Goal: Register for event/course

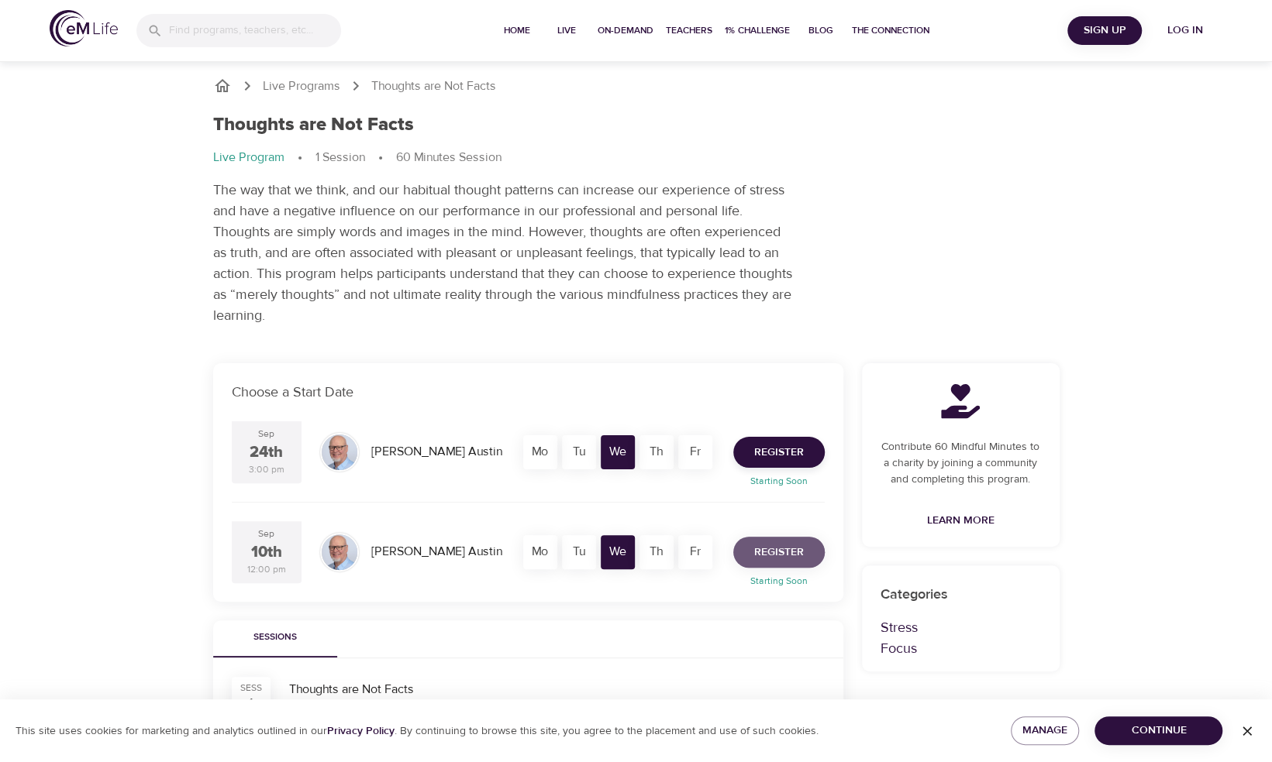
click at [794, 559] on span "Register" at bounding box center [779, 552] width 50 height 19
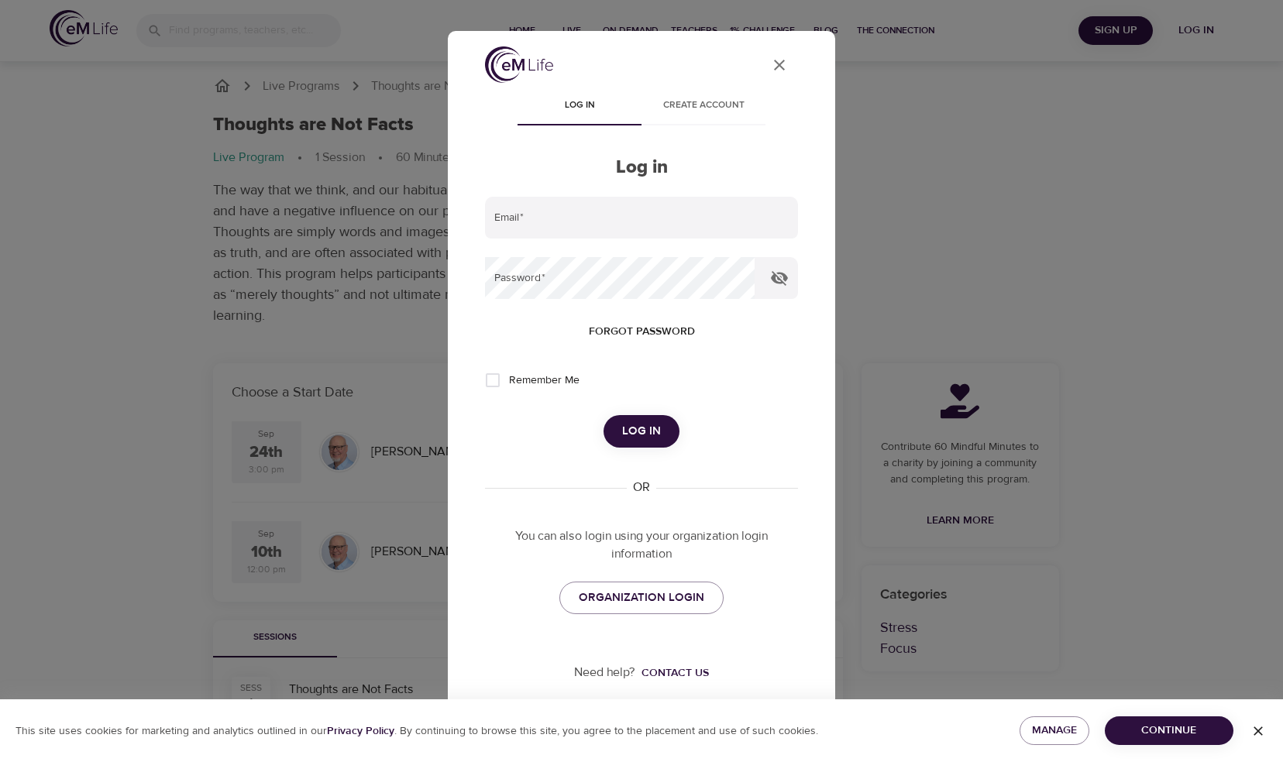
type input "[EMAIL_ADDRESS][US_STATE][DOMAIN_NAME]"
click at [628, 429] on span "Log in" at bounding box center [641, 432] width 39 height 20
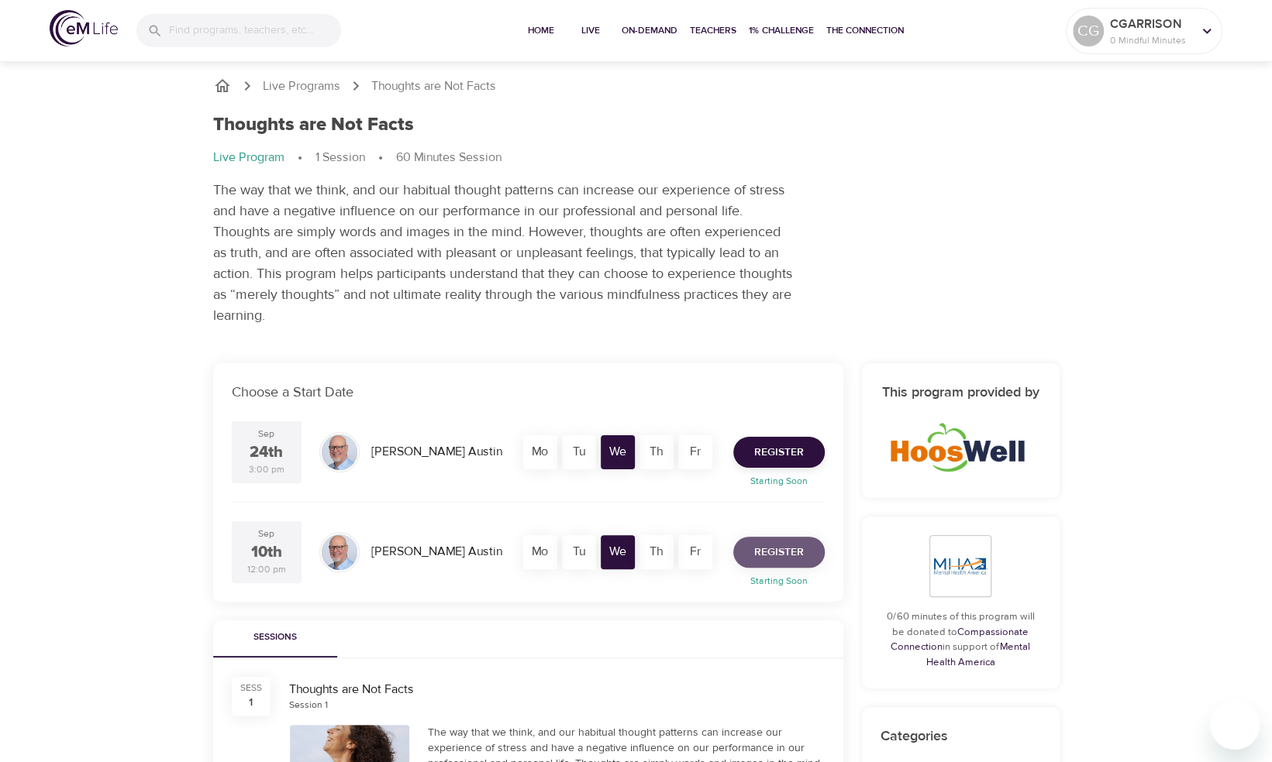
click at [794, 552] on span "Register" at bounding box center [779, 552] width 50 height 19
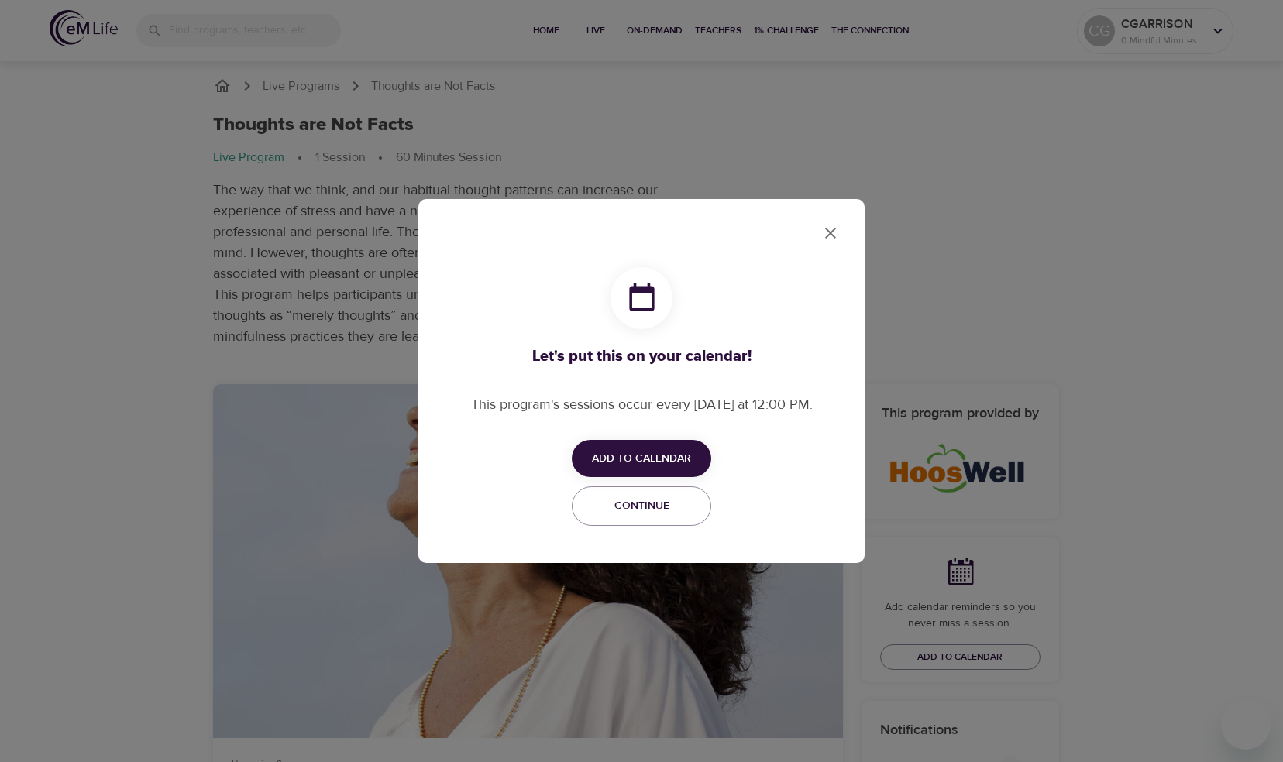
checkbox input "true"
click at [666, 456] on span "Add to Calendar" at bounding box center [641, 458] width 99 height 19
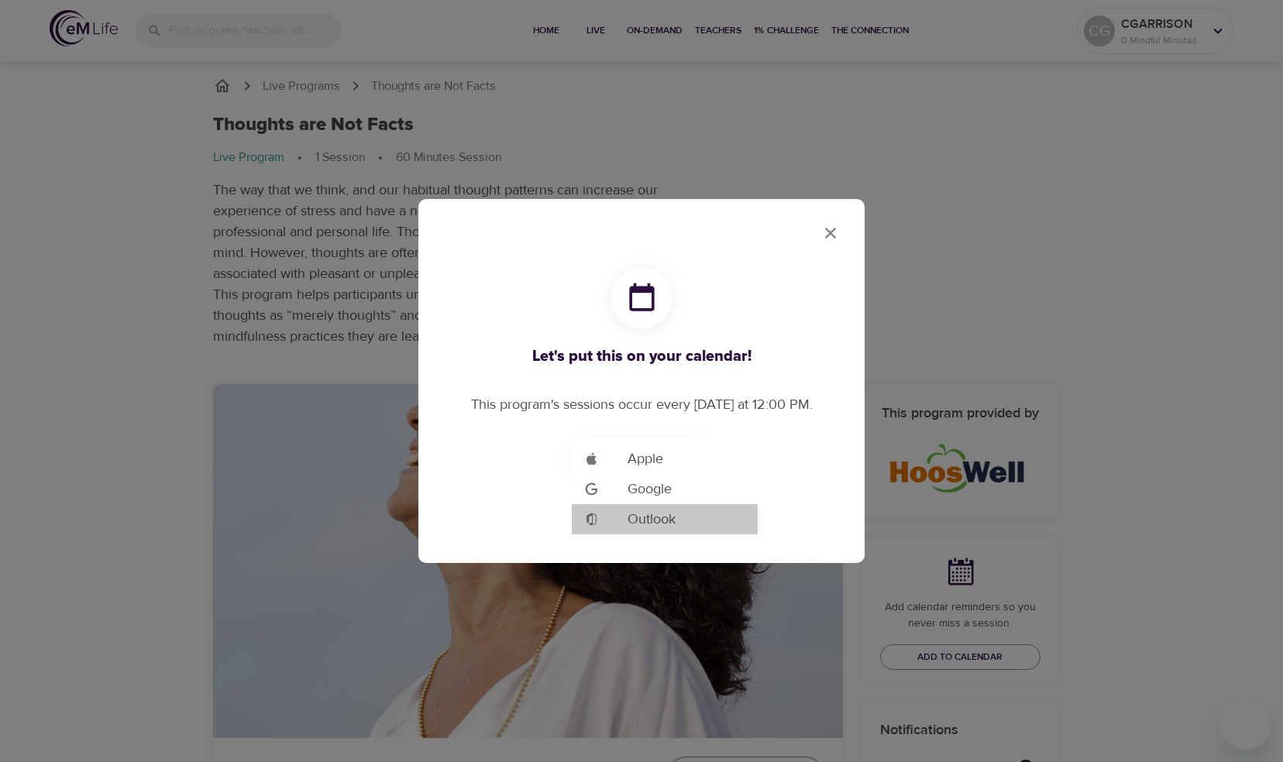
click at [654, 518] on span "Outlook" at bounding box center [652, 519] width 48 height 21
click at [649, 519] on span "Outlook" at bounding box center [652, 519] width 48 height 21
click at [824, 236] on div at bounding box center [641, 381] width 1283 height 762
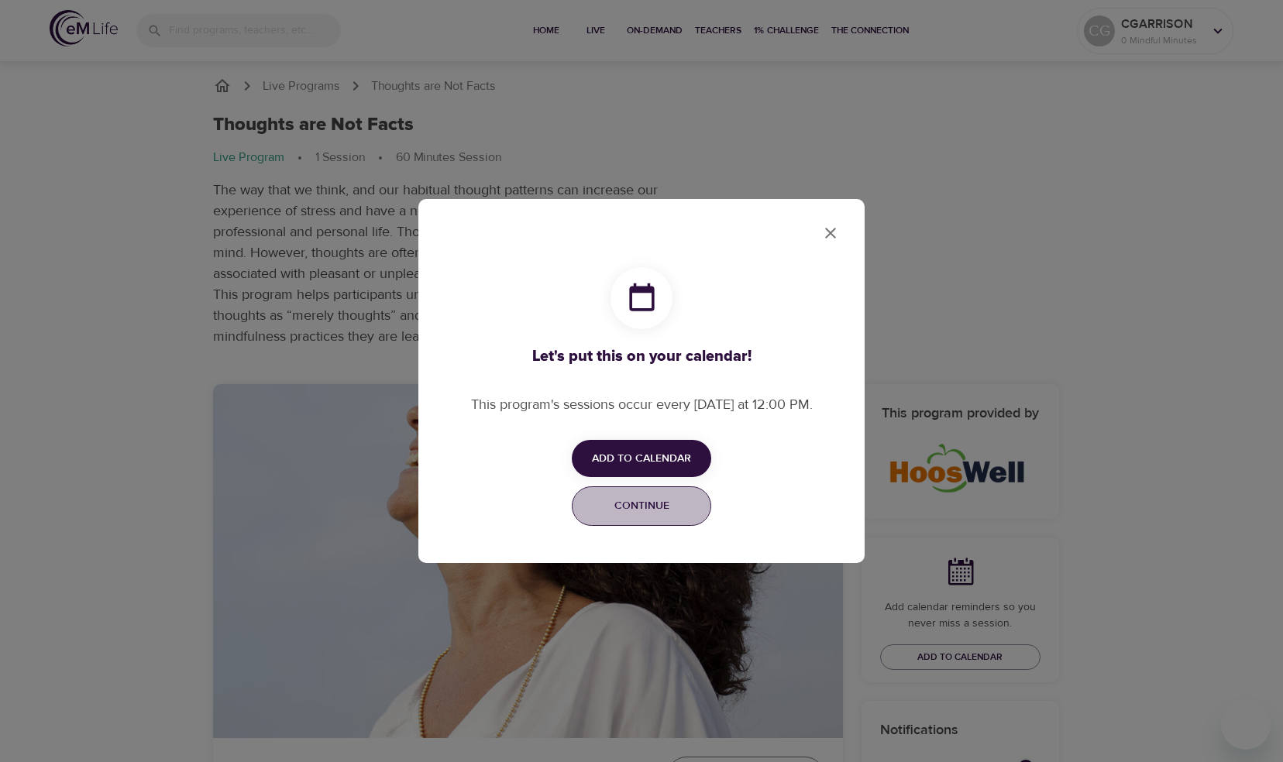
click at [654, 504] on span "Continue" at bounding box center [641, 506] width 119 height 19
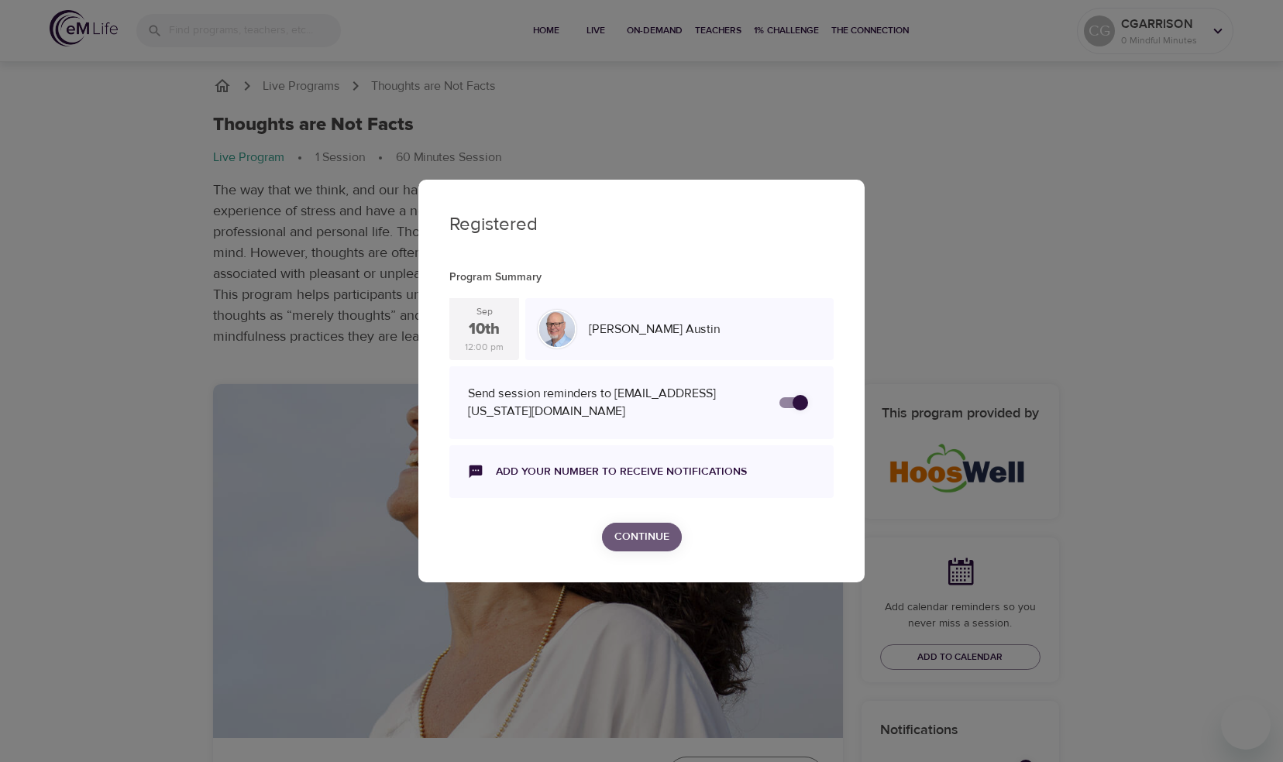
click at [645, 545] on button "Continue" at bounding box center [642, 537] width 80 height 29
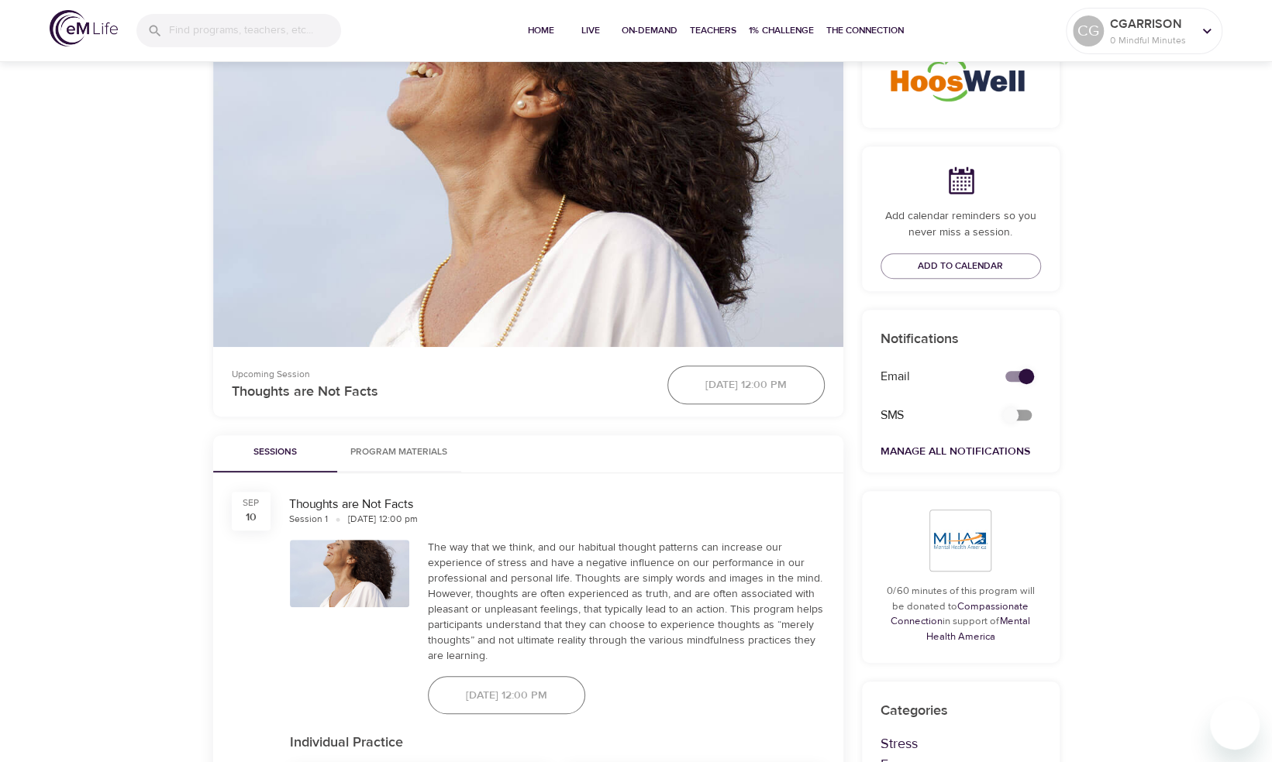
scroll to position [395, 0]
